Goal: Check status: Check status

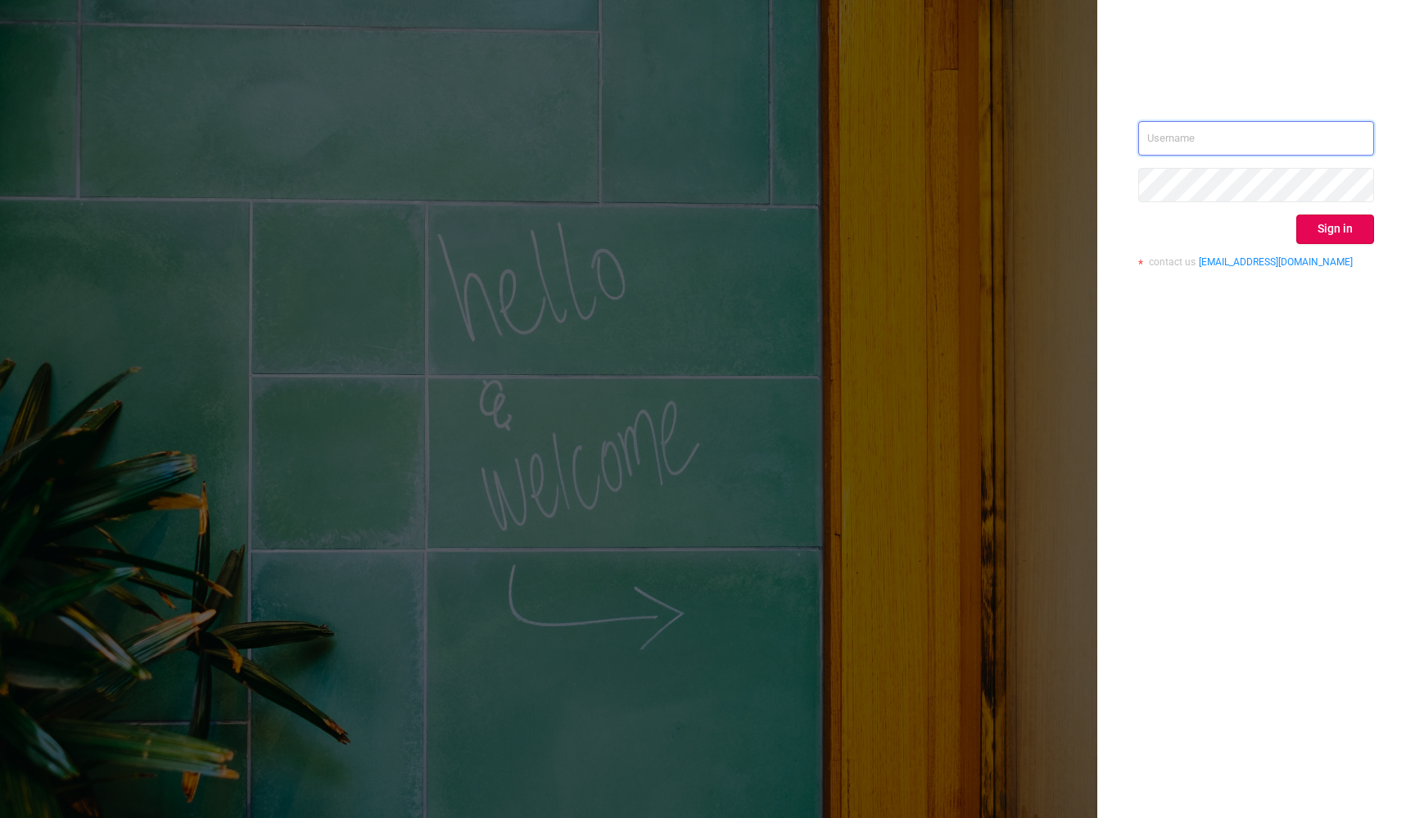
type input "[PERSON_NAME][EMAIL_ADDRESS][DOMAIN_NAME]"
click at [1324, 232] on button "Sign in" at bounding box center [1335, 229] width 78 height 29
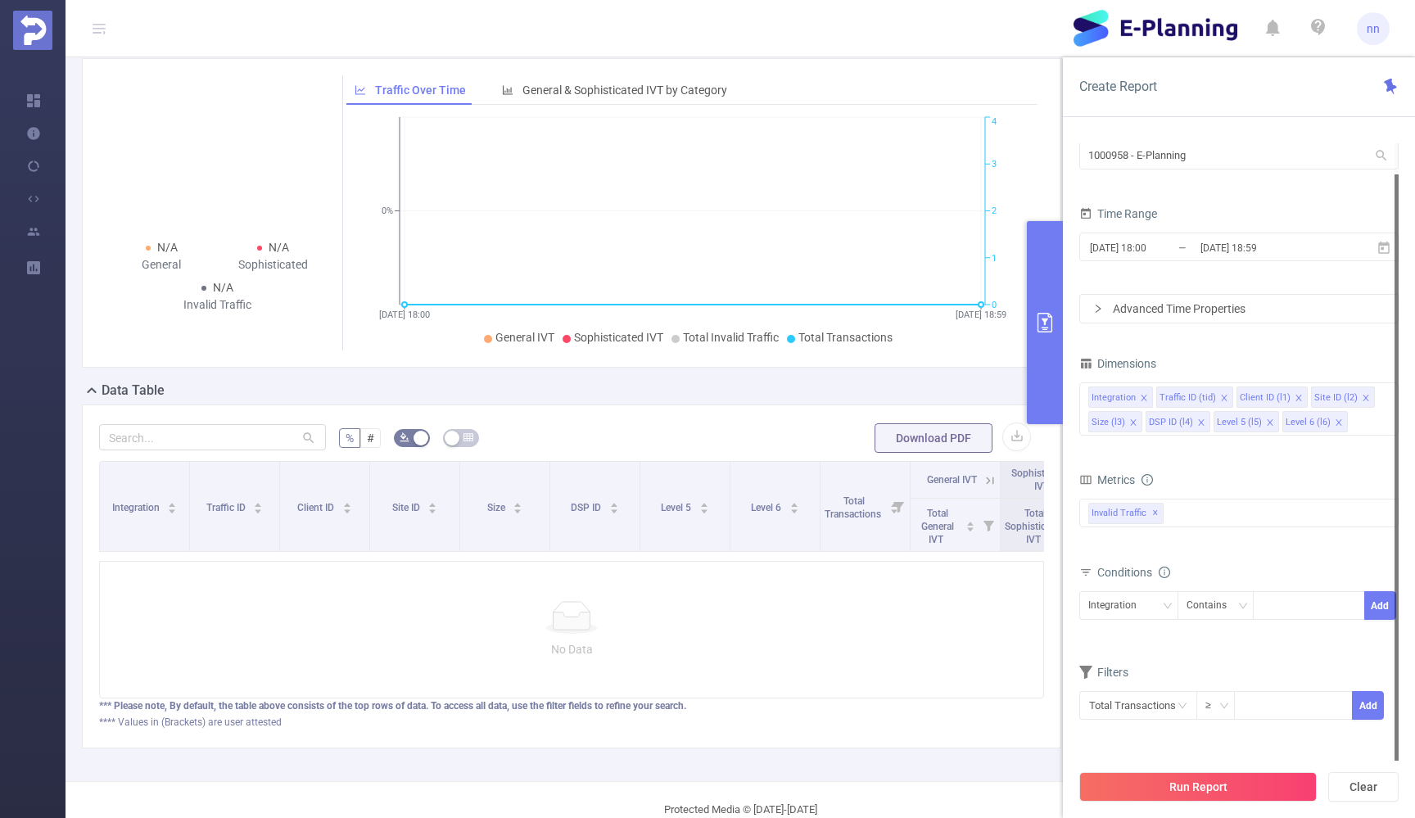
scroll to position [76, 0]
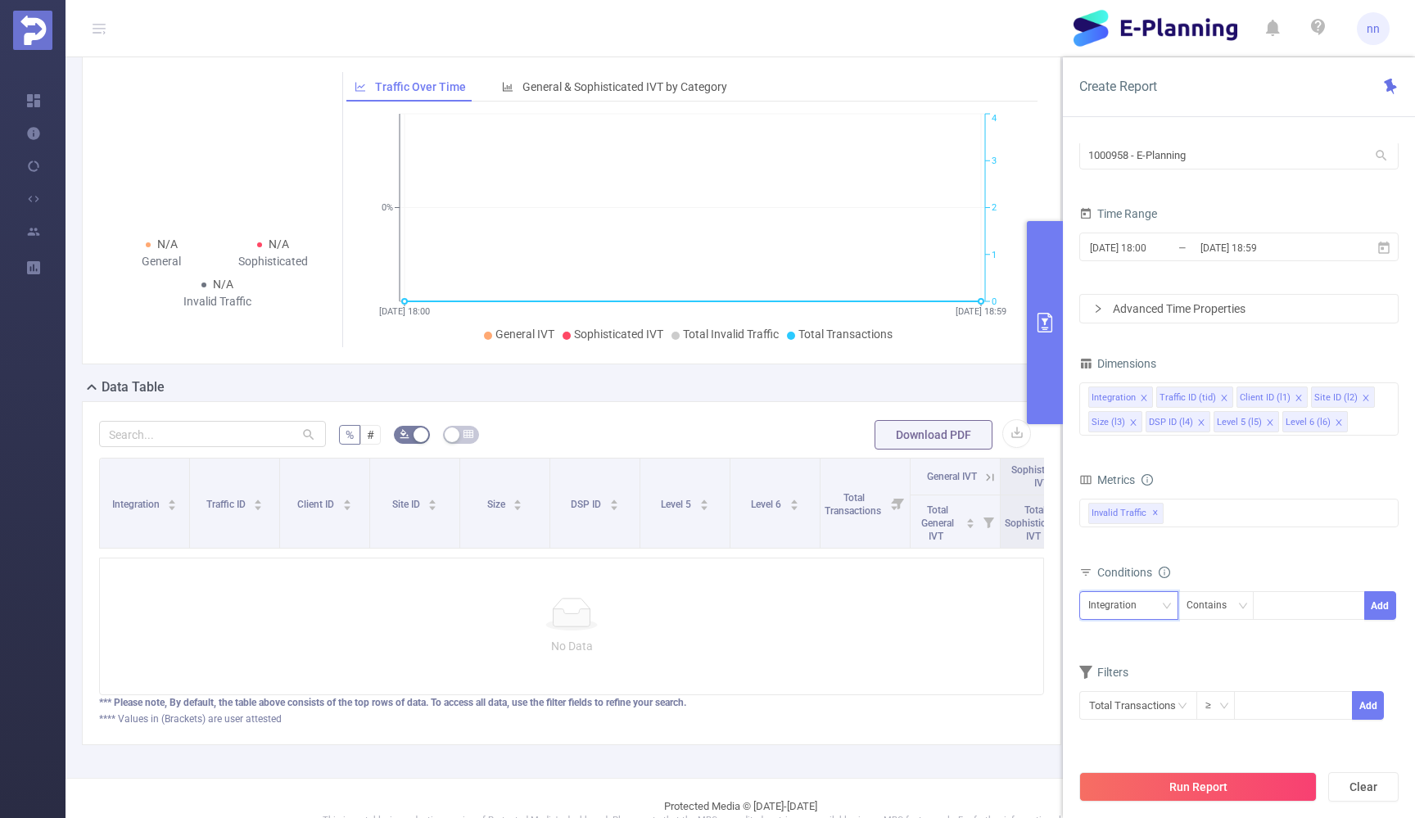
click at [1163, 609] on icon "icon: down" at bounding box center [1167, 606] width 10 height 10
click at [1129, 445] on li "Client ID (l1)" at bounding box center [1128, 444] width 99 height 26
click at [1284, 607] on div at bounding box center [1309, 605] width 94 height 27
type input "0"
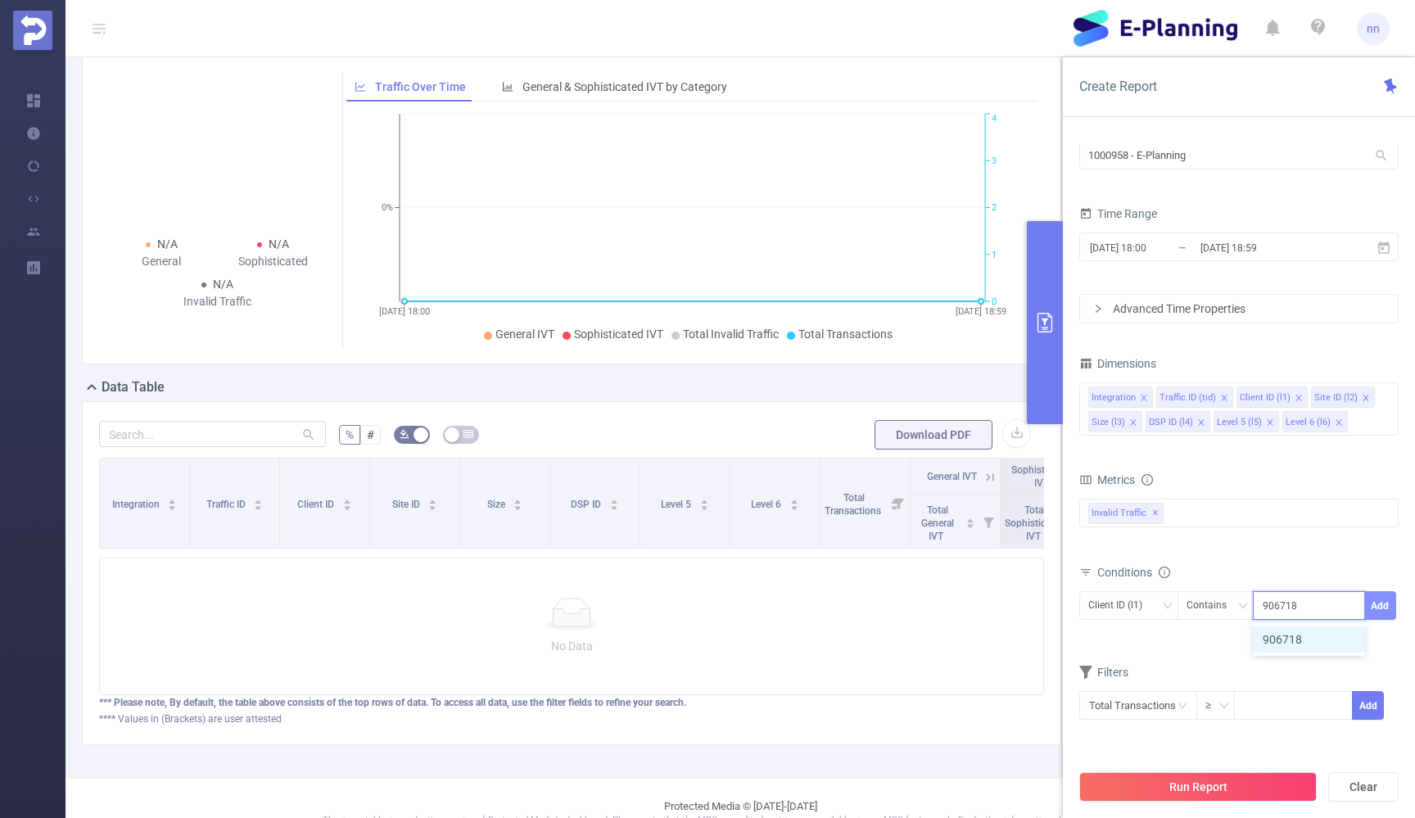
type input "906718"
click at [1376, 604] on button "Add" at bounding box center [1380, 605] width 32 height 29
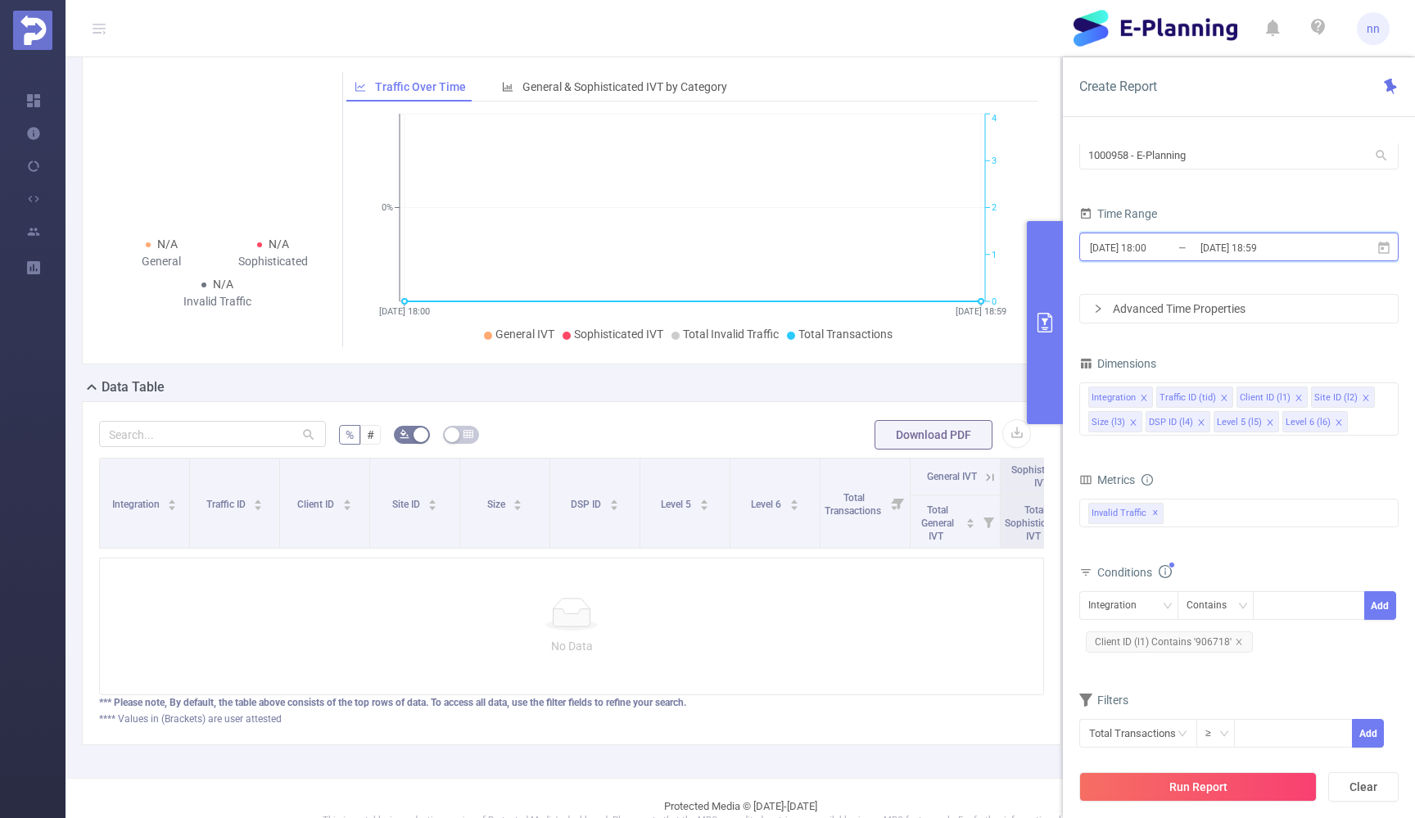
click at [1384, 249] on icon at bounding box center [1383, 247] width 11 height 12
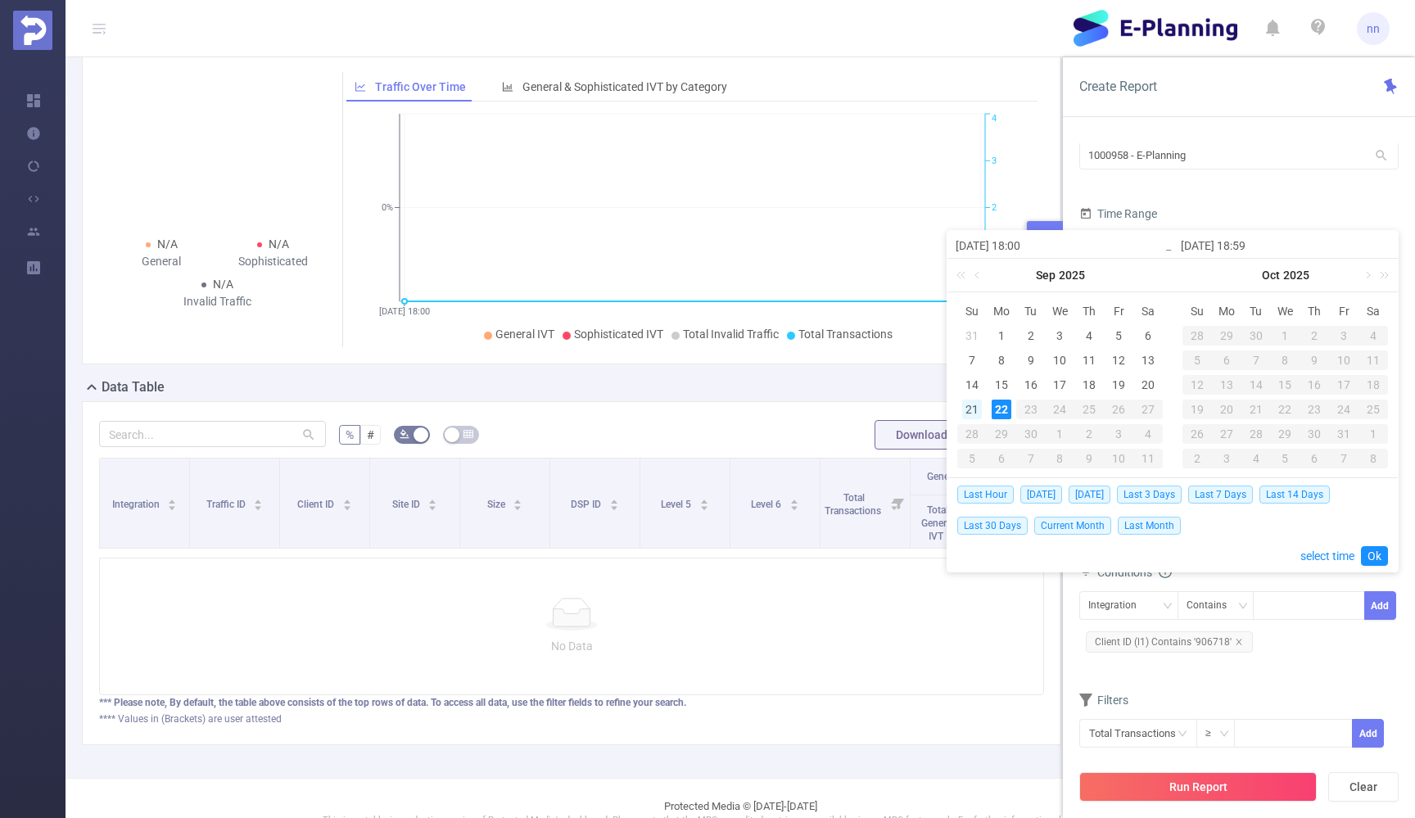
click at [976, 408] on div "21" at bounding box center [972, 410] width 20 height 20
click at [1002, 411] on div "22" at bounding box center [1002, 410] width 20 height 20
type input "[DATE] 18:00"
click at [974, 559] on button "button" at bounding box center [968, 556] width 23 height 13
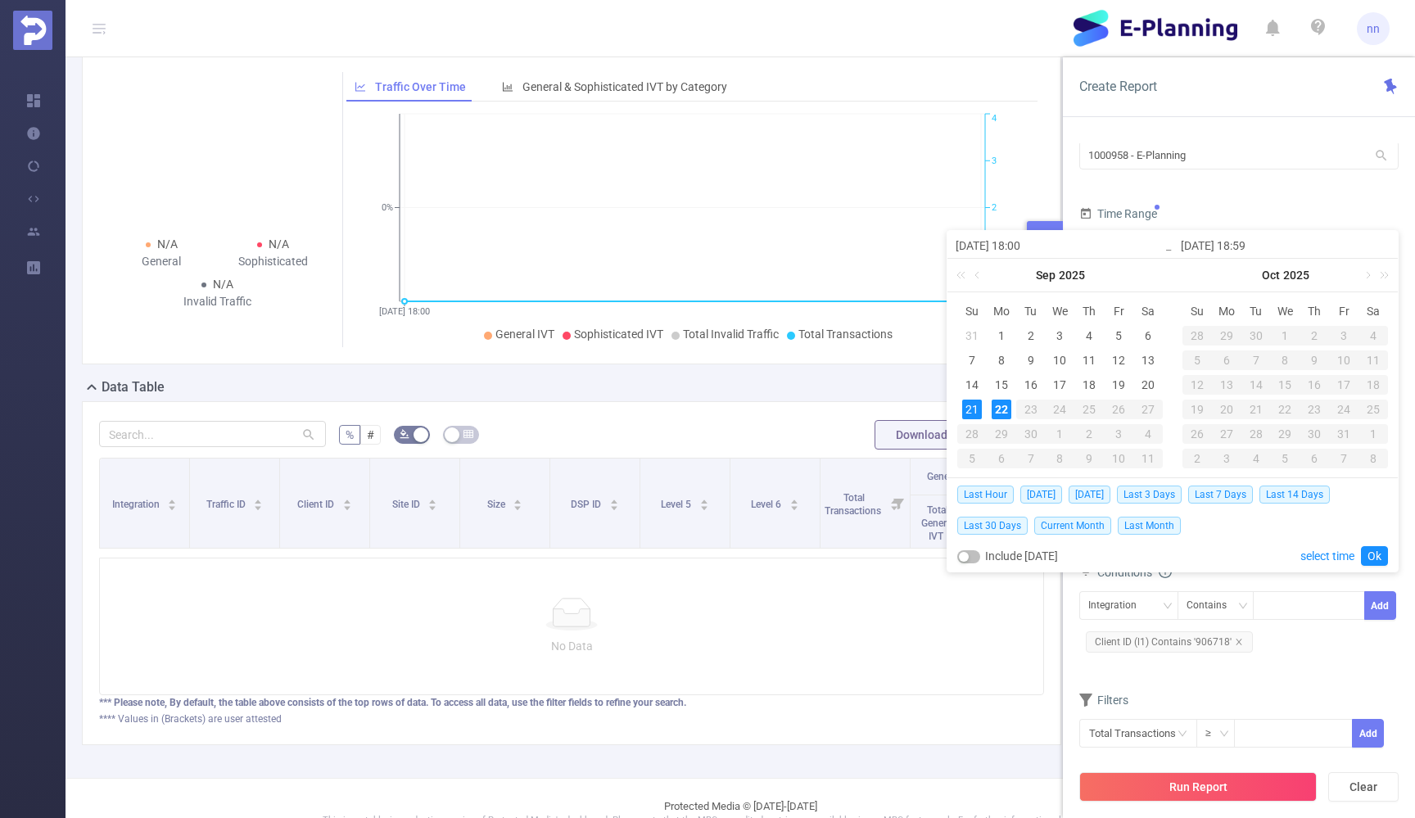
type input "[DATE] 23:59"
click at [1152, 499] on span "Last 3 Days" at bounding box center [1149, 495] width 65 height 18
type input "[DATE] 00:00"
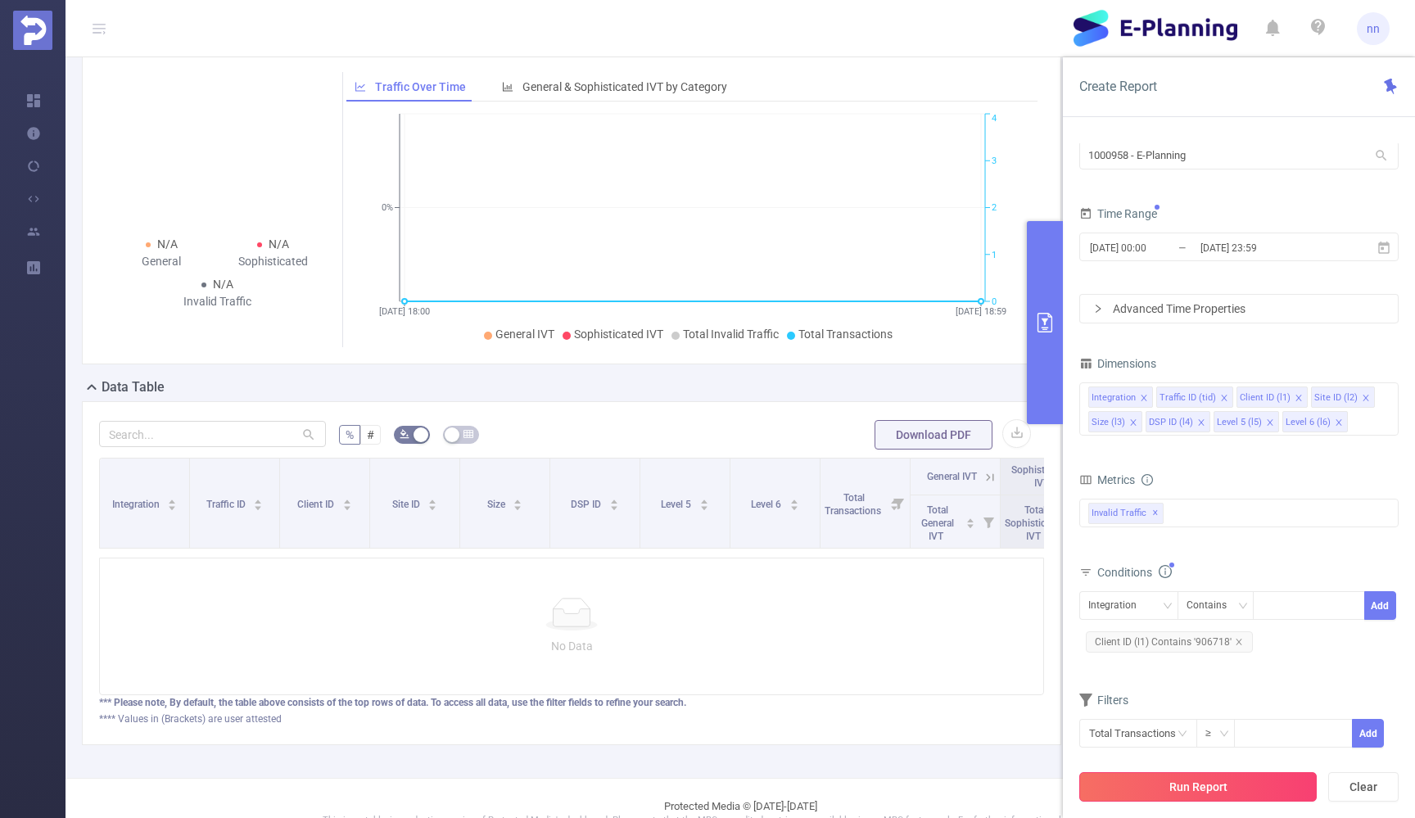
click at [1160, 795] on button "Run Report" at bounding box center [1197, 786] width 237 height 29
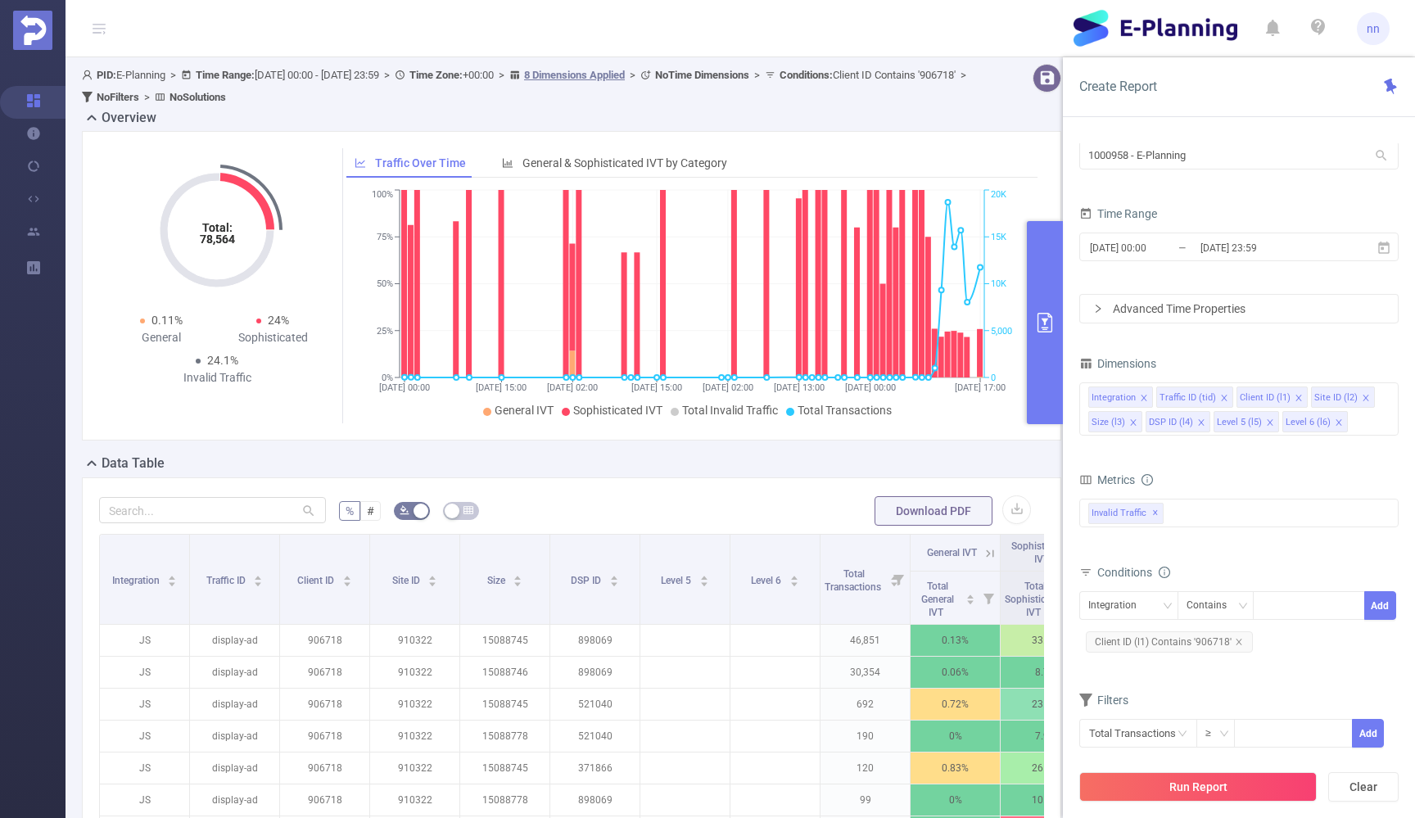
click at [710, 487] on div "% # Download PDF Integration Traffic ID Client ID Site ID Size DSP ID Level 5 L…" at bounding box center [571, 766] width 979 height 579
click at [1041, 315] on icon "primary" at bounding box center [1045, 323] width 20 height 20
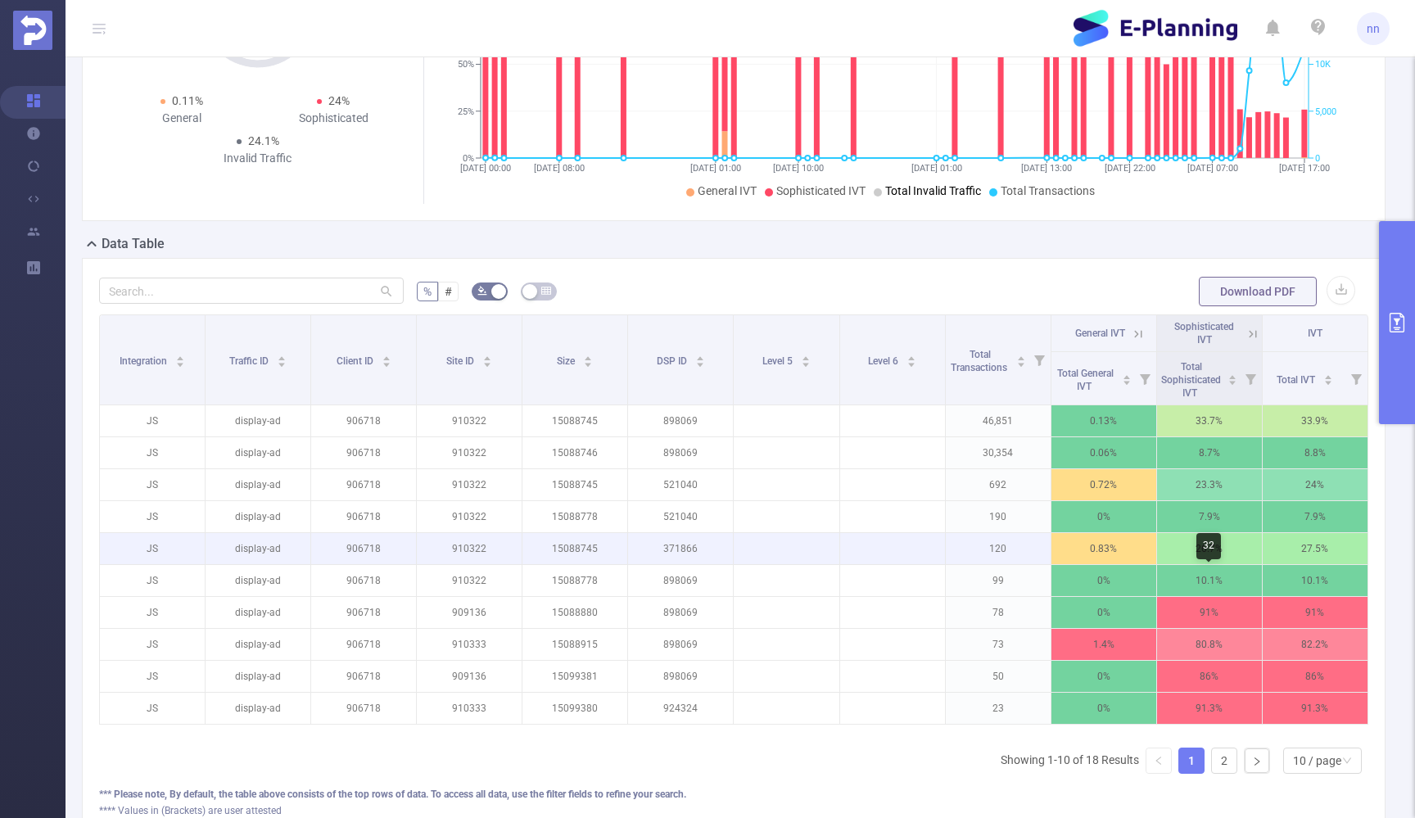
scroll to position [211, 0]
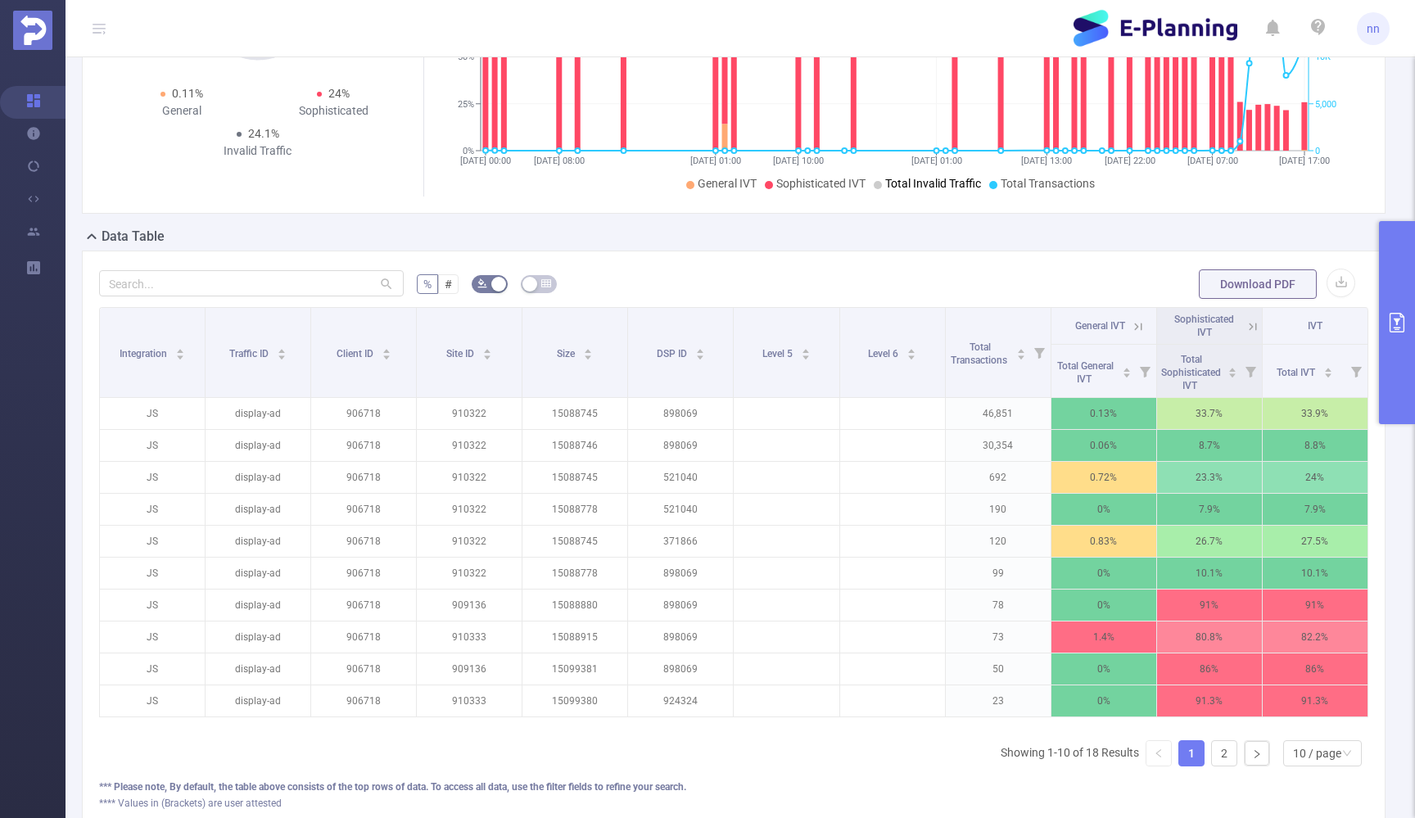
click at [1255, 323] on icon at bounding box center [1253, 326] width 15 height 15
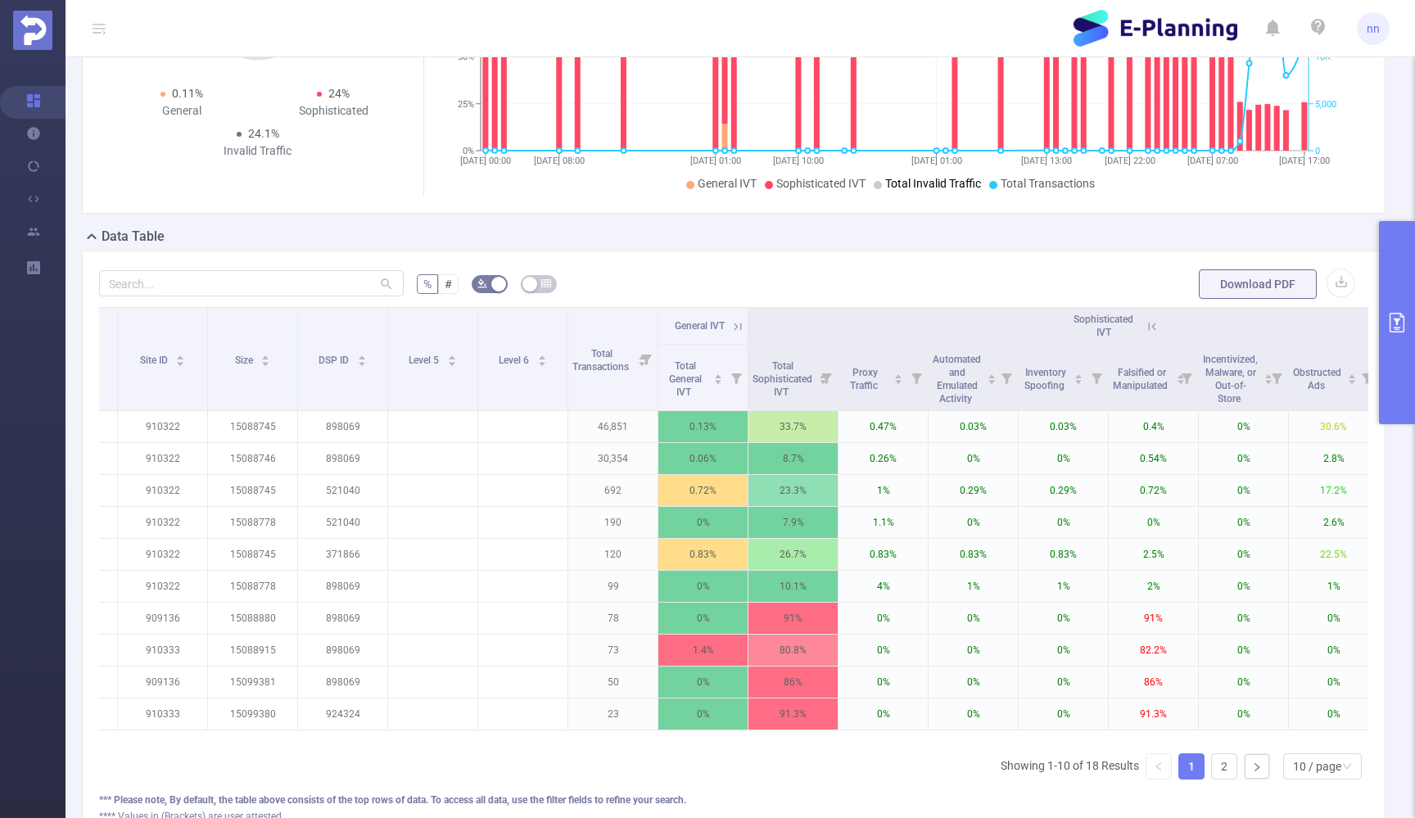
scroll to position [0, 261]
